Goal: Task Accomplishment & Management: Manage account settings

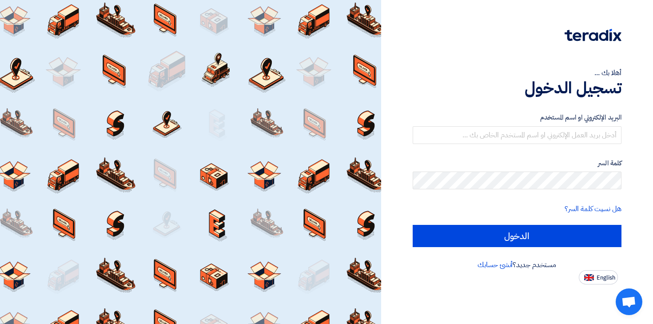
click at [527, 144] on form "البريد الإلكتروني او اسم المستخدم كلمة السر هل نسيت كلمة السر؟ الدخول" at bounding box center [516, 179] width 209 height 135
click at [524, 139] on input "text" at bounding box center [516, 135] width 209 height 18
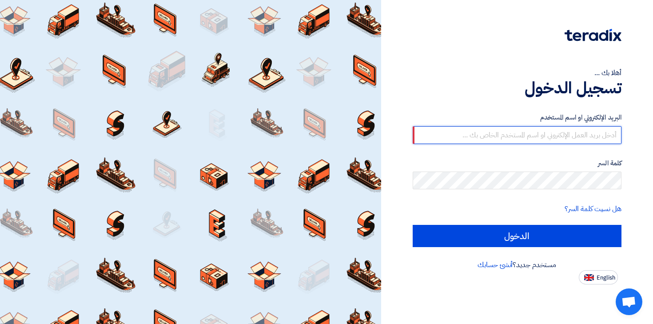
type input "[PERSON_NAME][EMAIL_ADDRESS][DOMAIN_NAME]"
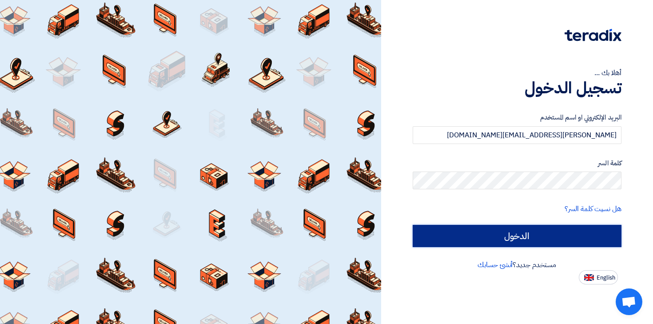
click at [475, 234] on input "الدخول" at bounding box center [516, 236] width 209 height 22
type input "Sign in"
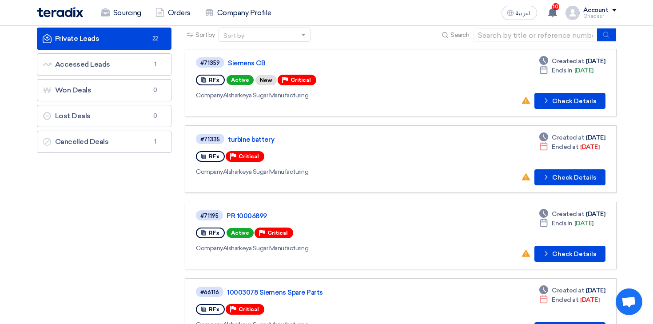
scroll to position [64, 0]
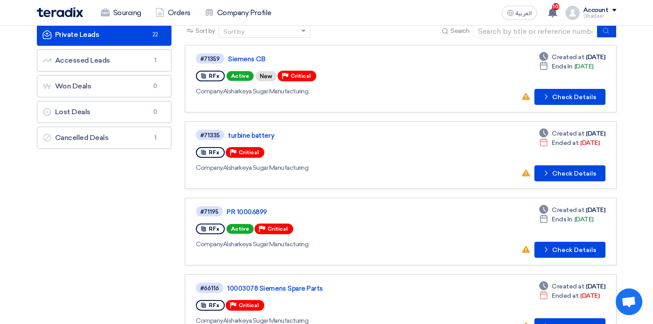
click at [216, 231] on span "RFx" at bounding box center [214, 229] width 11 height 6
click at [214, 227] on span "RFx" at bounding box center [214, 229] width 11 height 6
click at [204, 230] on icon at bounding box center [203, 229] width 6 height 6
click at [244, 209] on link "PR 10006899" at bounding box center [337, 212] width 222 height 8
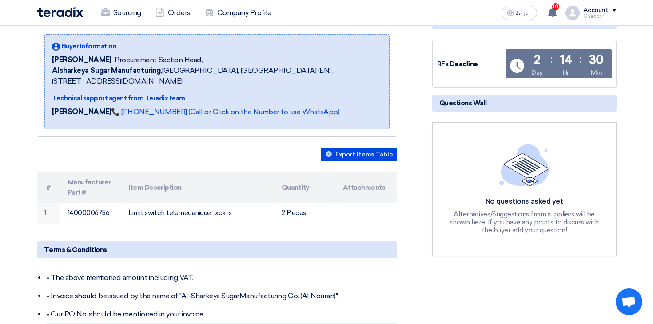
scroll to position [152, 0]
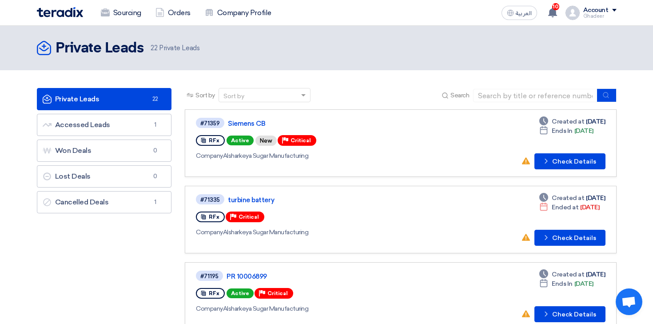
click at [214, 140] on span "RFx" at bounding box center [214, 140] width 11 height 6
click at [567, 171] on link "#71359 Siemens CB RFx Active New Priority Critical Company Alsharkeya Sugar Man…" at bounding box center [400, 142] width 431 height 67
click at [562, 158] on button "Check details Check Details" at bounding box center [569, 161] width 71 height 16
